Goal: Information Seeking & Learning: Learn about a topic

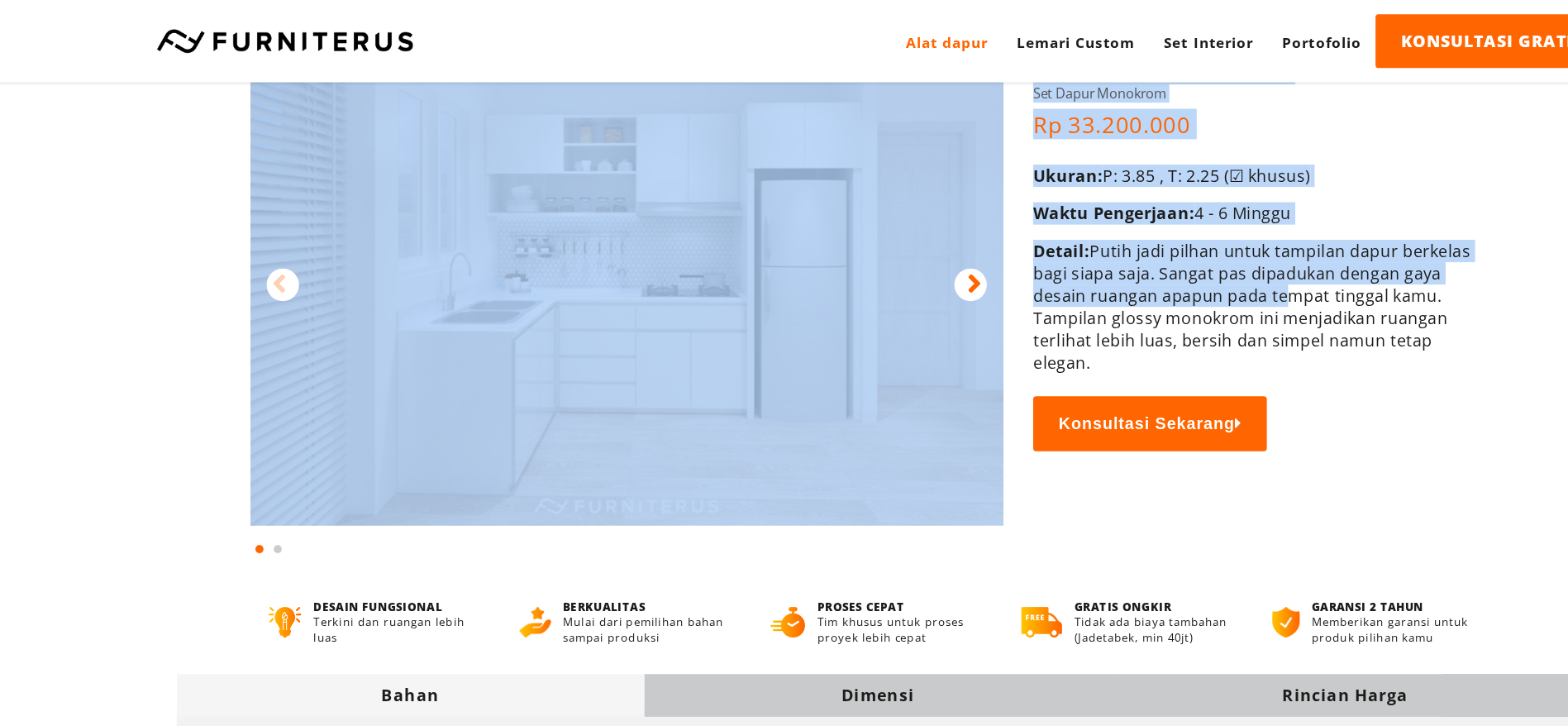
drag, startPoint x: 1081, startPoint y: 258, endPoint x: 893, endPoint y: 312, distance: 195.6
click at [893, 312] on div "Rumah Alat dapur Monokrom Weimar Gratis Ongkir Garansi 2 Tahun Rumah" at bounding box center [784, 206] width 1190 height 497
click at [1146, 162] on div "Ukuran: P: 3.85 , T: 2.25 (☑ khusus) Waktu Pengerjaan: 4 - 6 Minggu Detail: Put…" at bounding box center [1089, 219] width 358 height 170
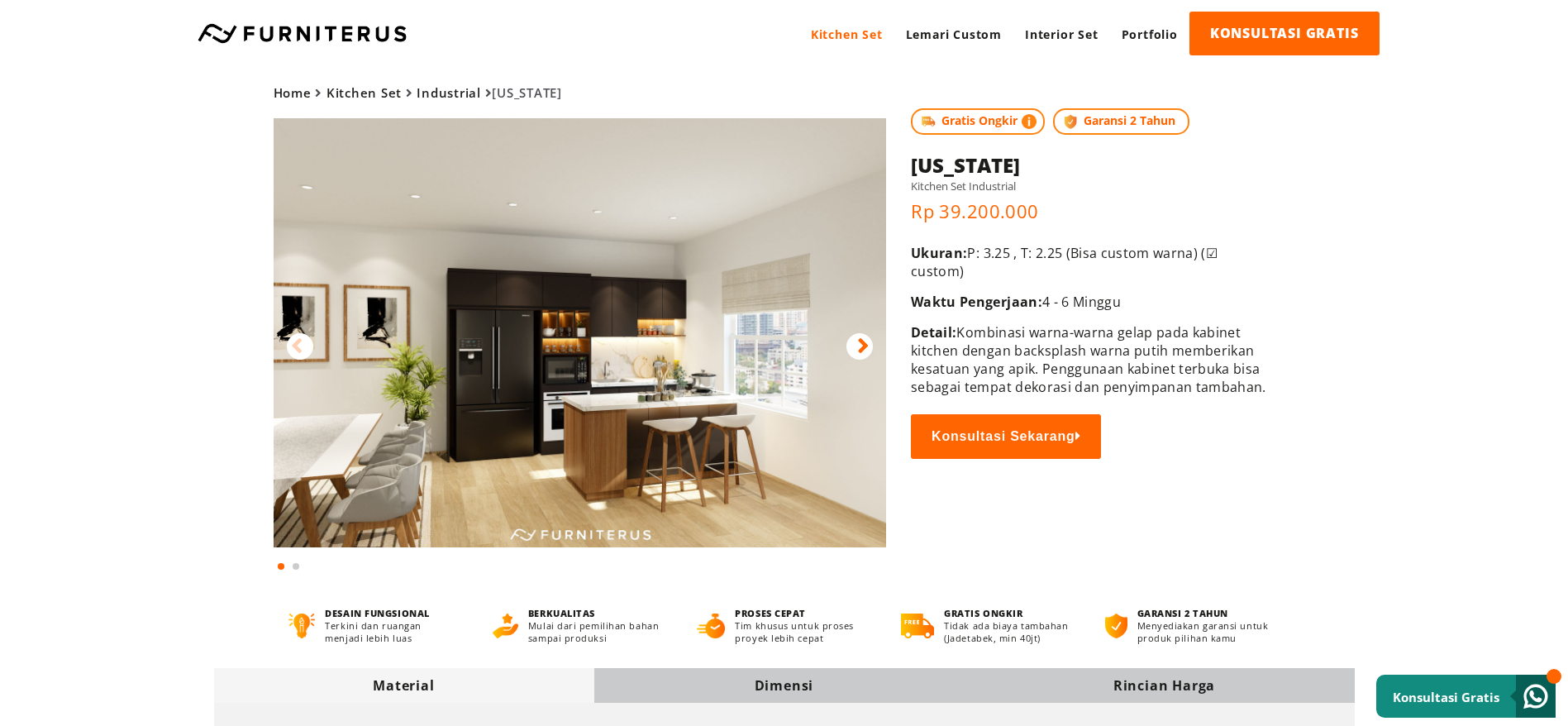
click at [868, 347] on icon at bounding box center [863, 347] width 11 height 24
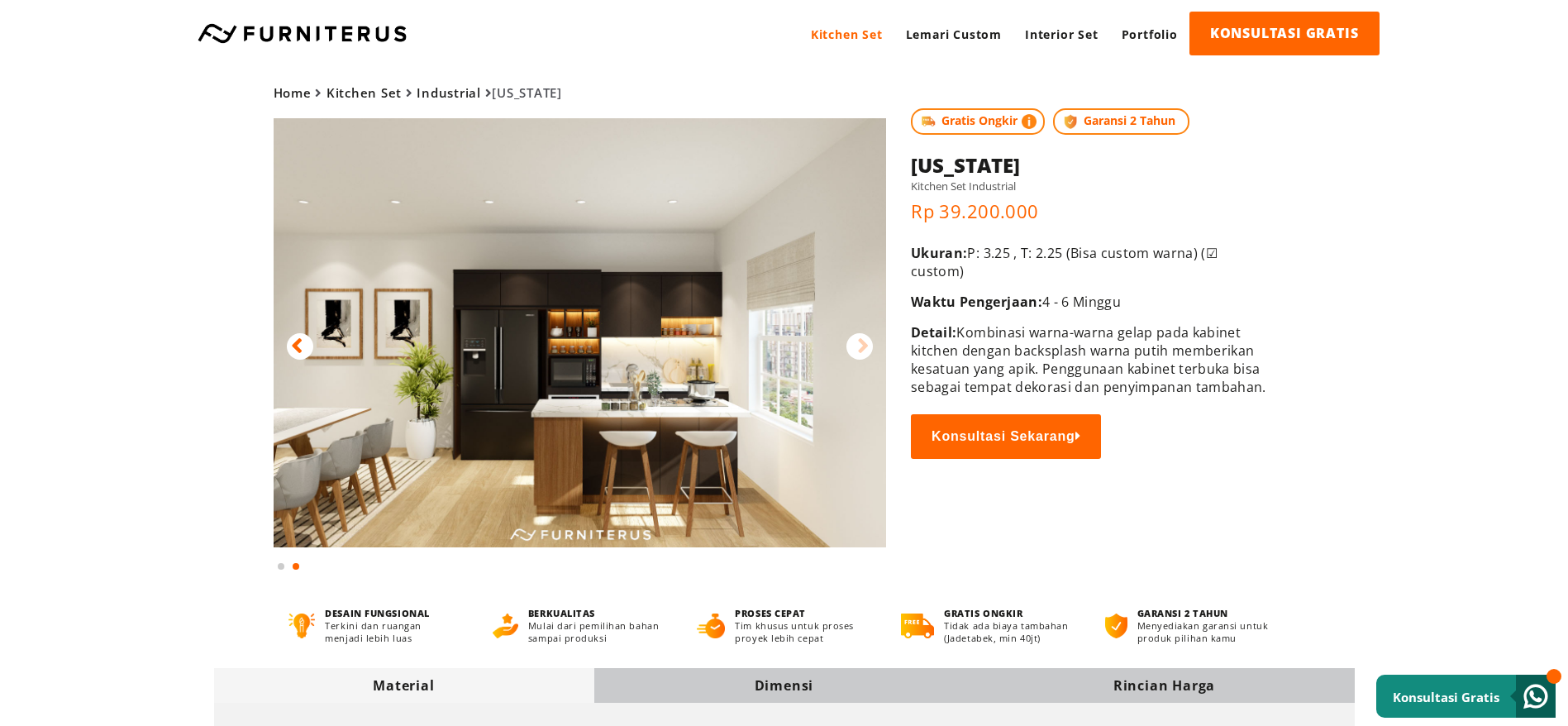
click at [297, 351] on icon at bounding box center [296, 347] width 11 height 24
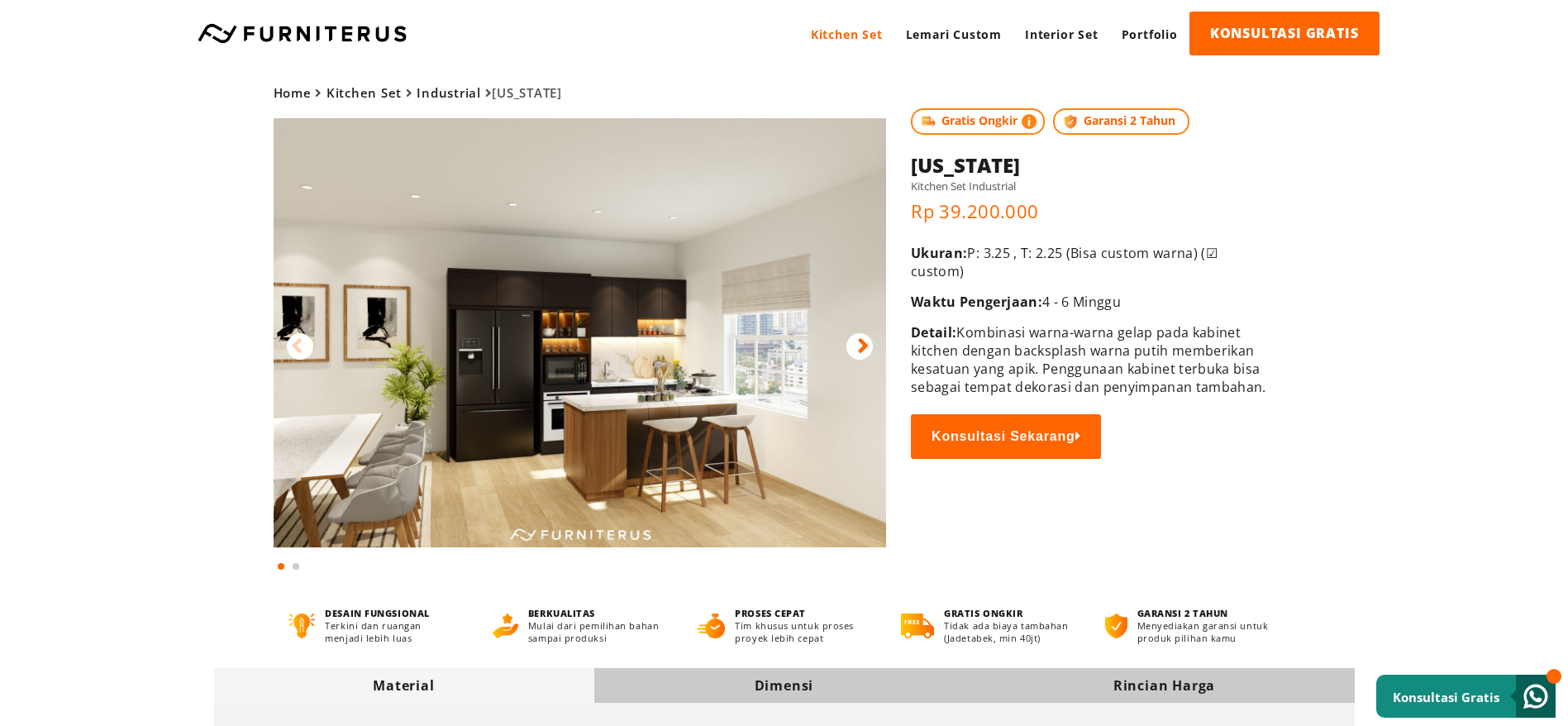
click at [649, 398] on img at bounding box center [580, 333] width 614 height 429
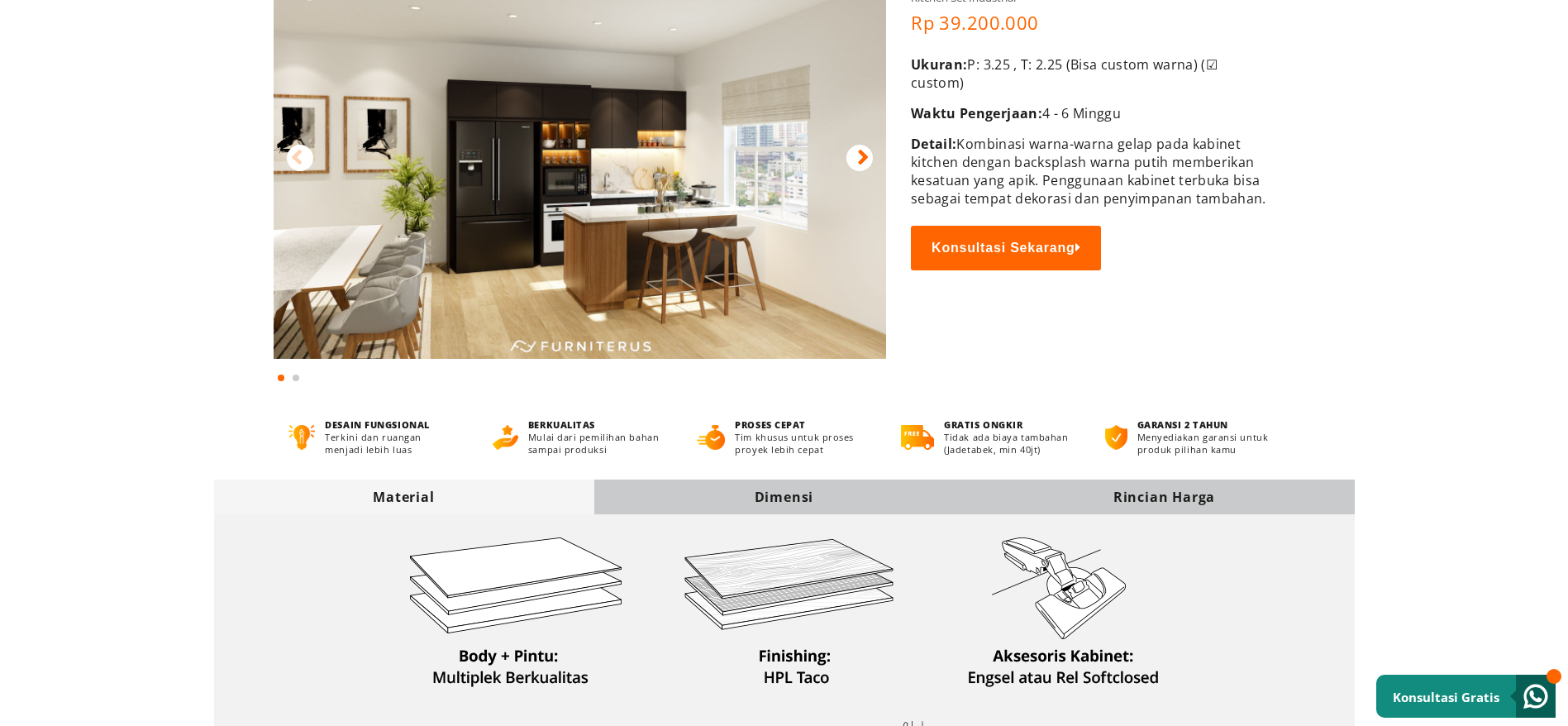
scroll to position [374, 0]
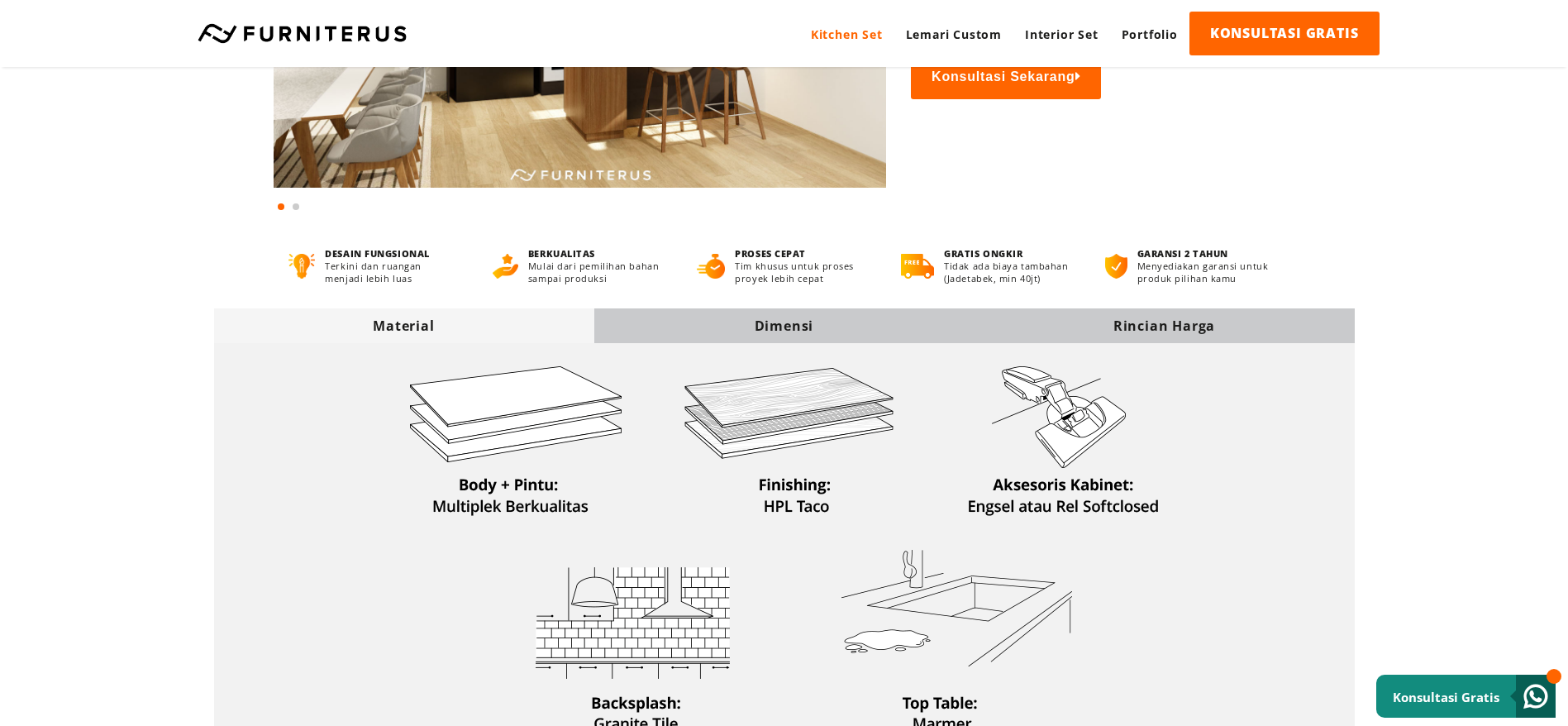
click at [853, 308] on div "Dimensi" at bounding box center [784, 325] width 380 height 35
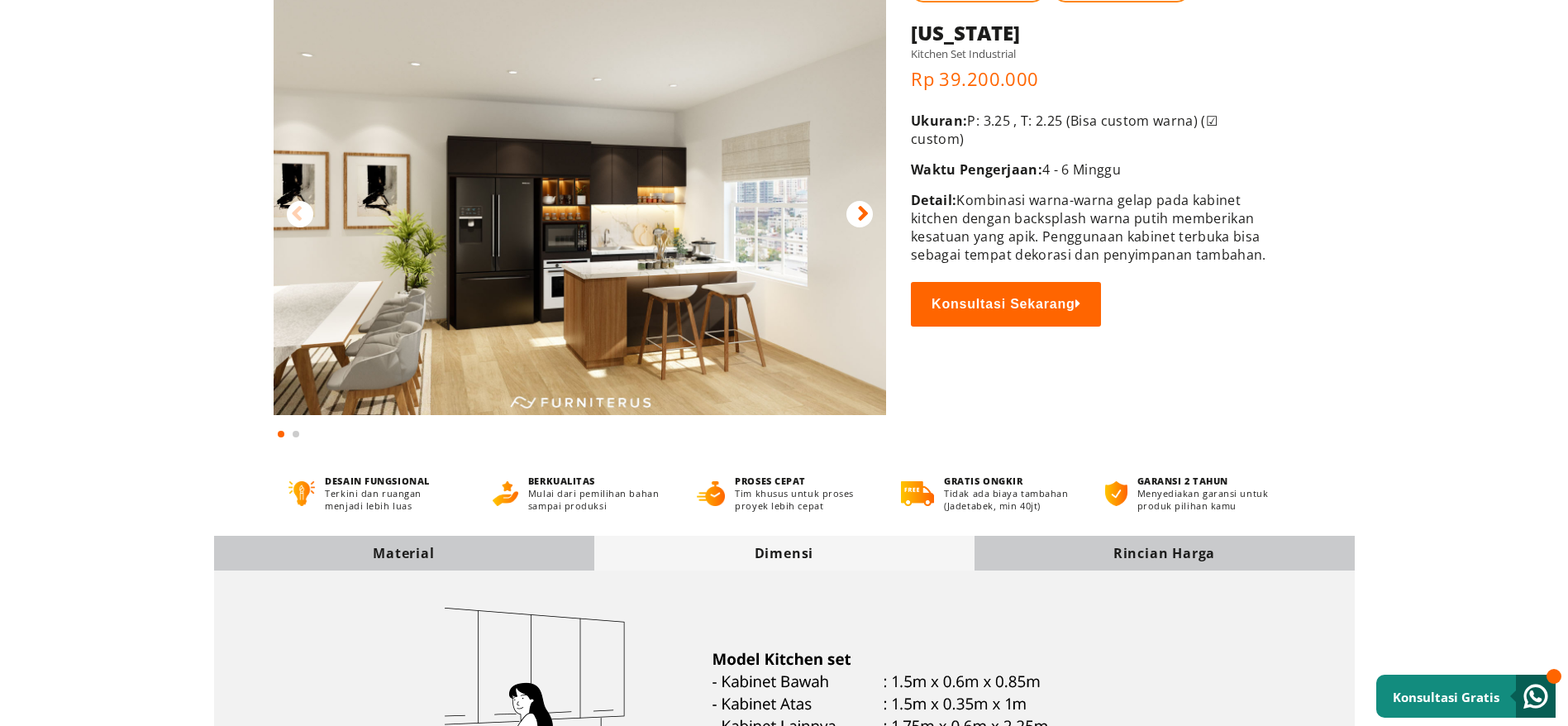
scroll to position [372, 0]
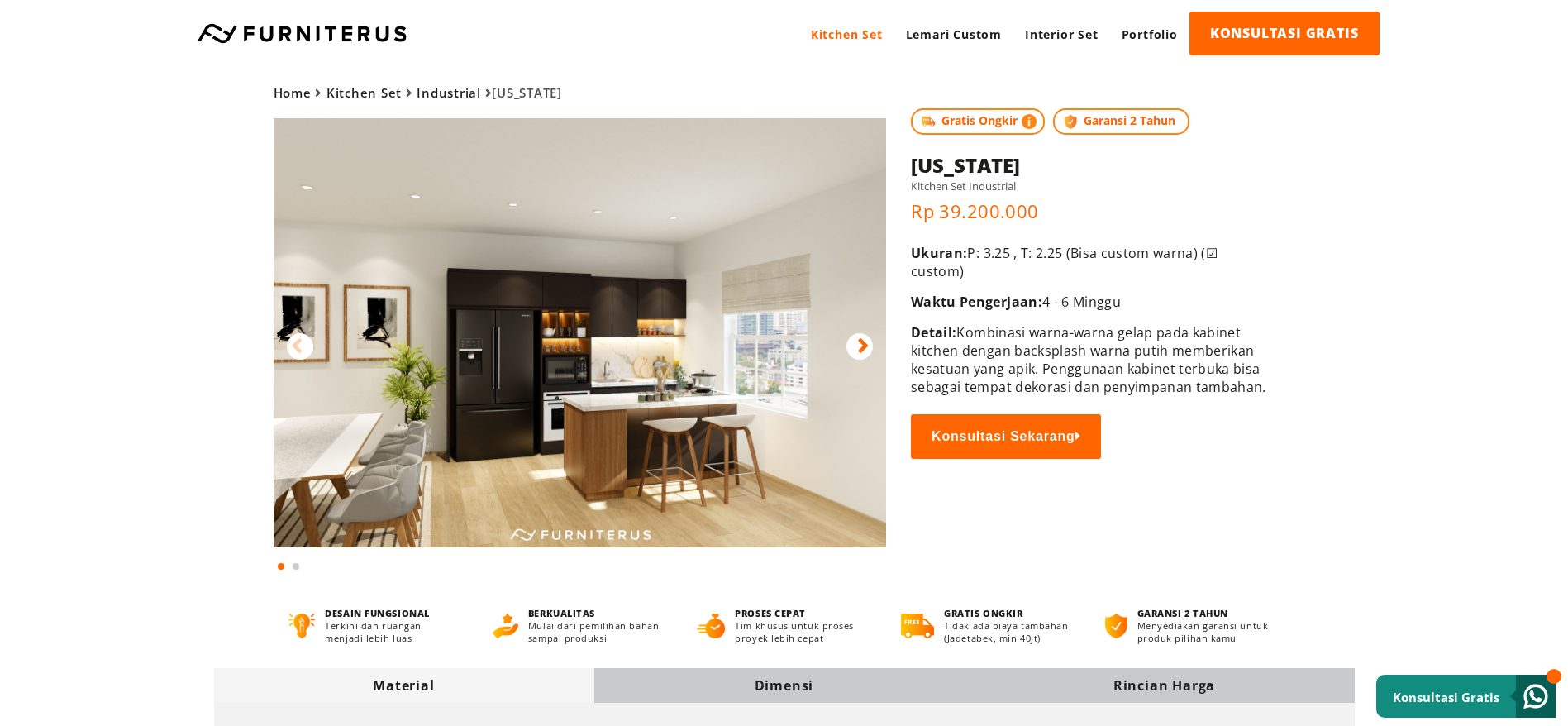
click at [743, 300] on img at bounding box center [580, 333] width 614 height 429
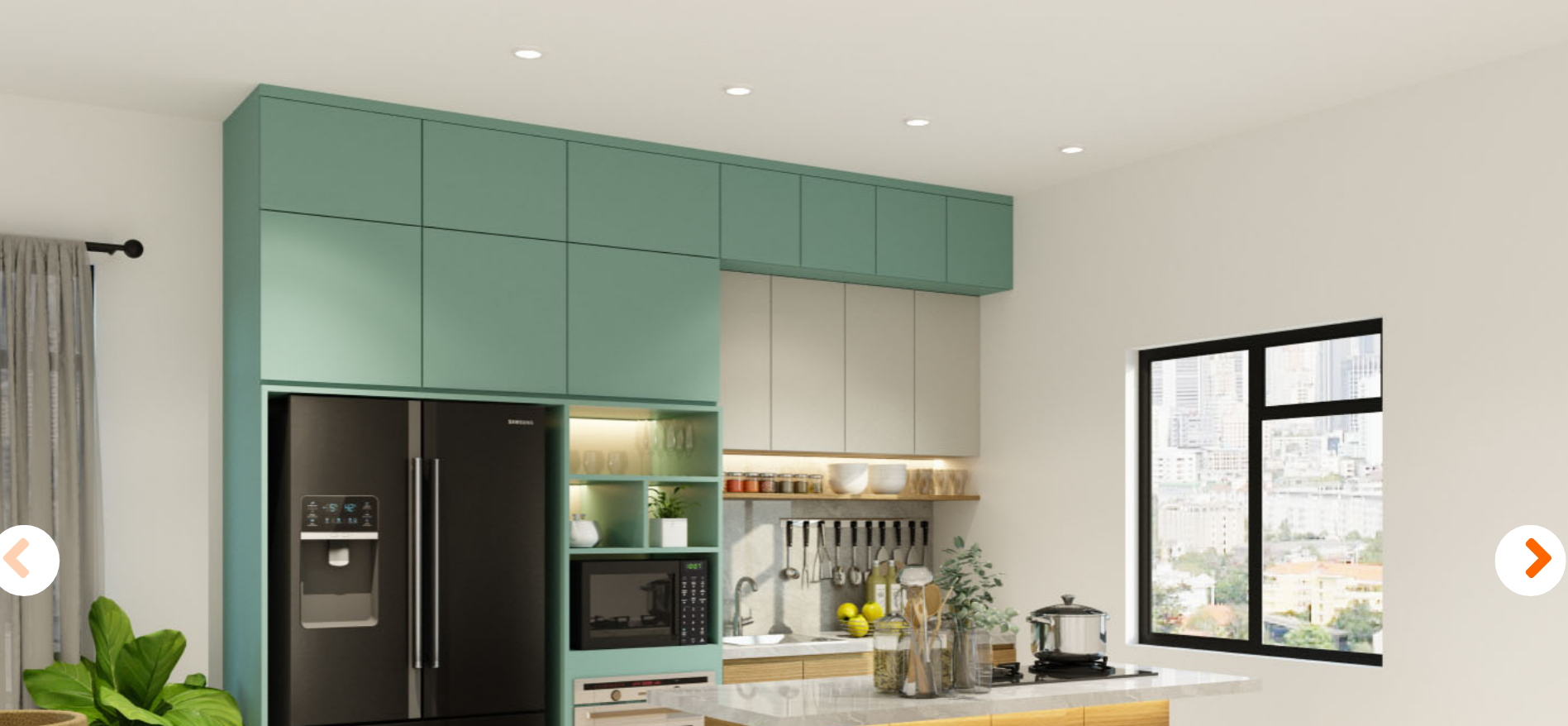
click at [857, 348] on icon at bounding box center [863, 347] width 11 height 24
